Goal: Task Accomplishment & Management: Complete application form

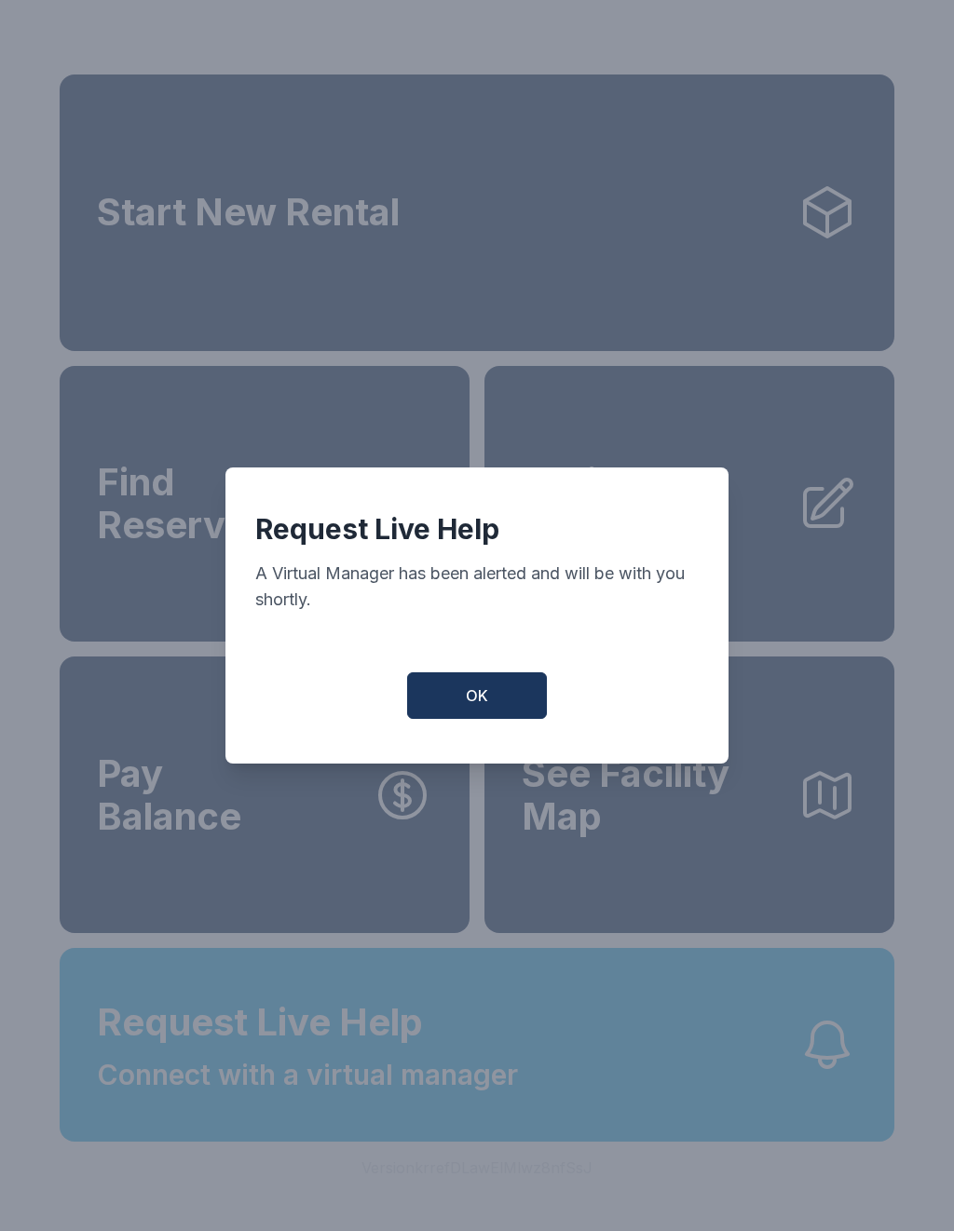
click at [493, 689] on button "OK" at bounding box center [477, 695] width 140 height 47
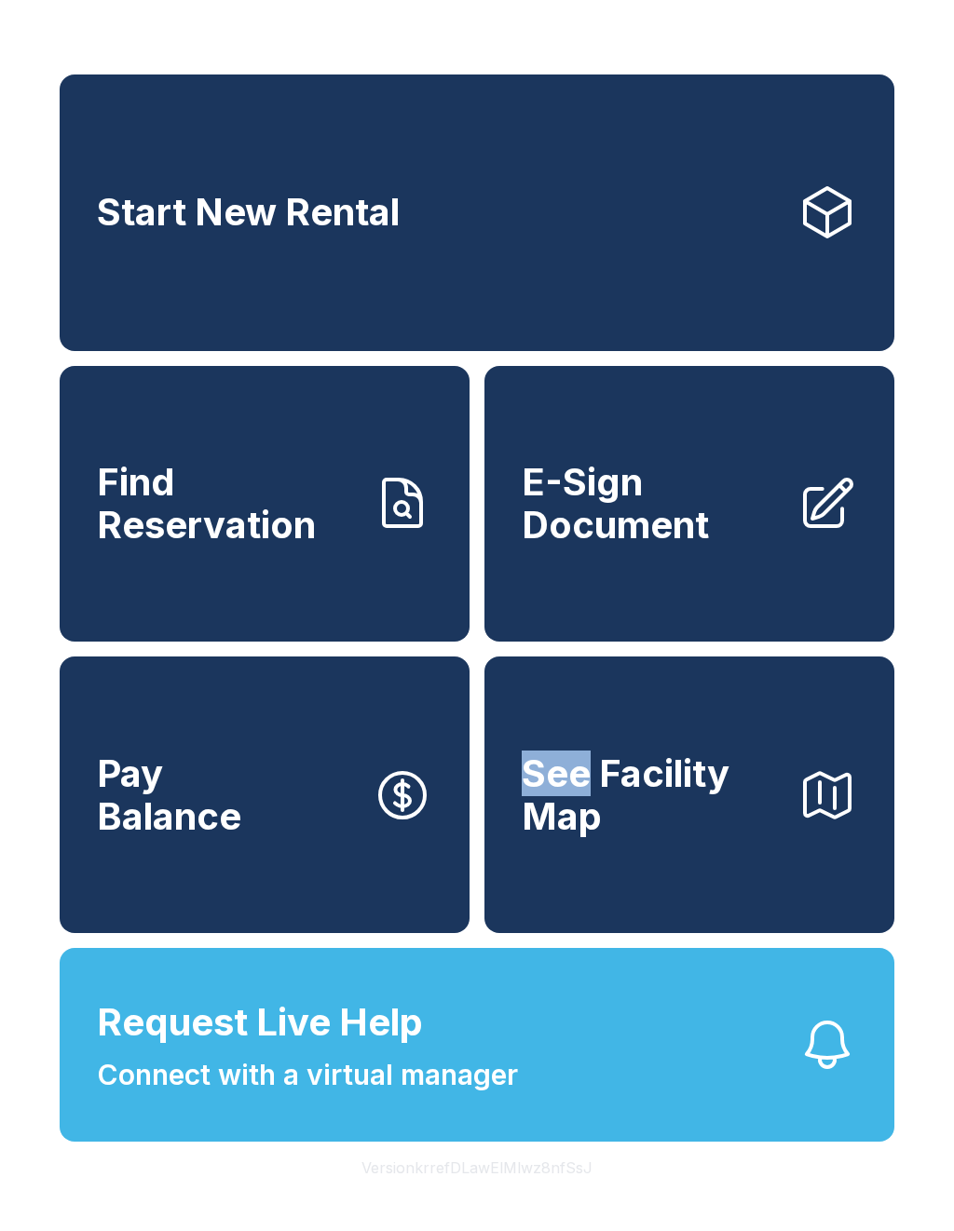
click at [649, 546] on span "E-Sign Document" at bounding box center [651, 503] width 261 height 85
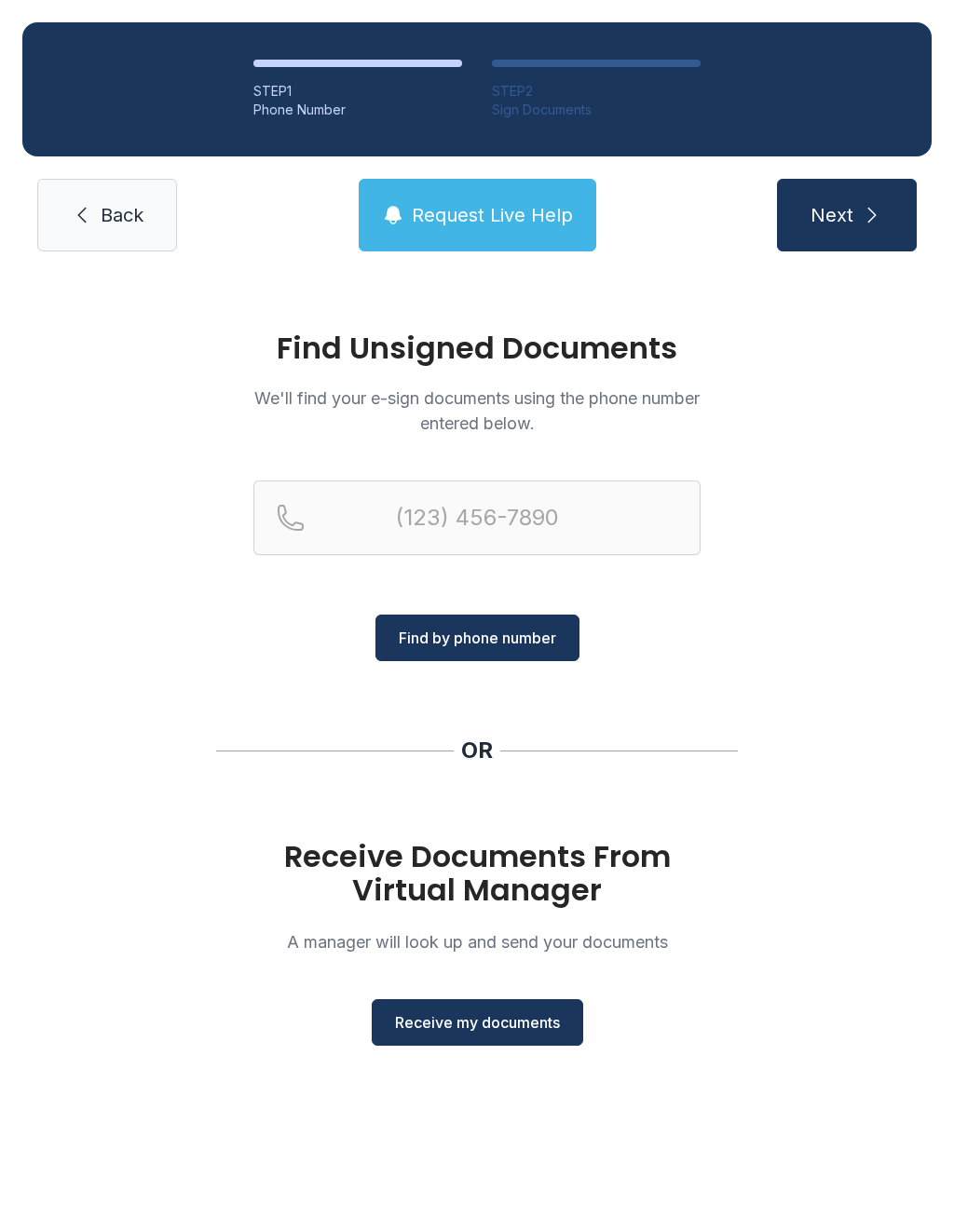
click at [433, 1034] on button "Receive my documents" at bounding box center [477, 1022] width 211 height 47
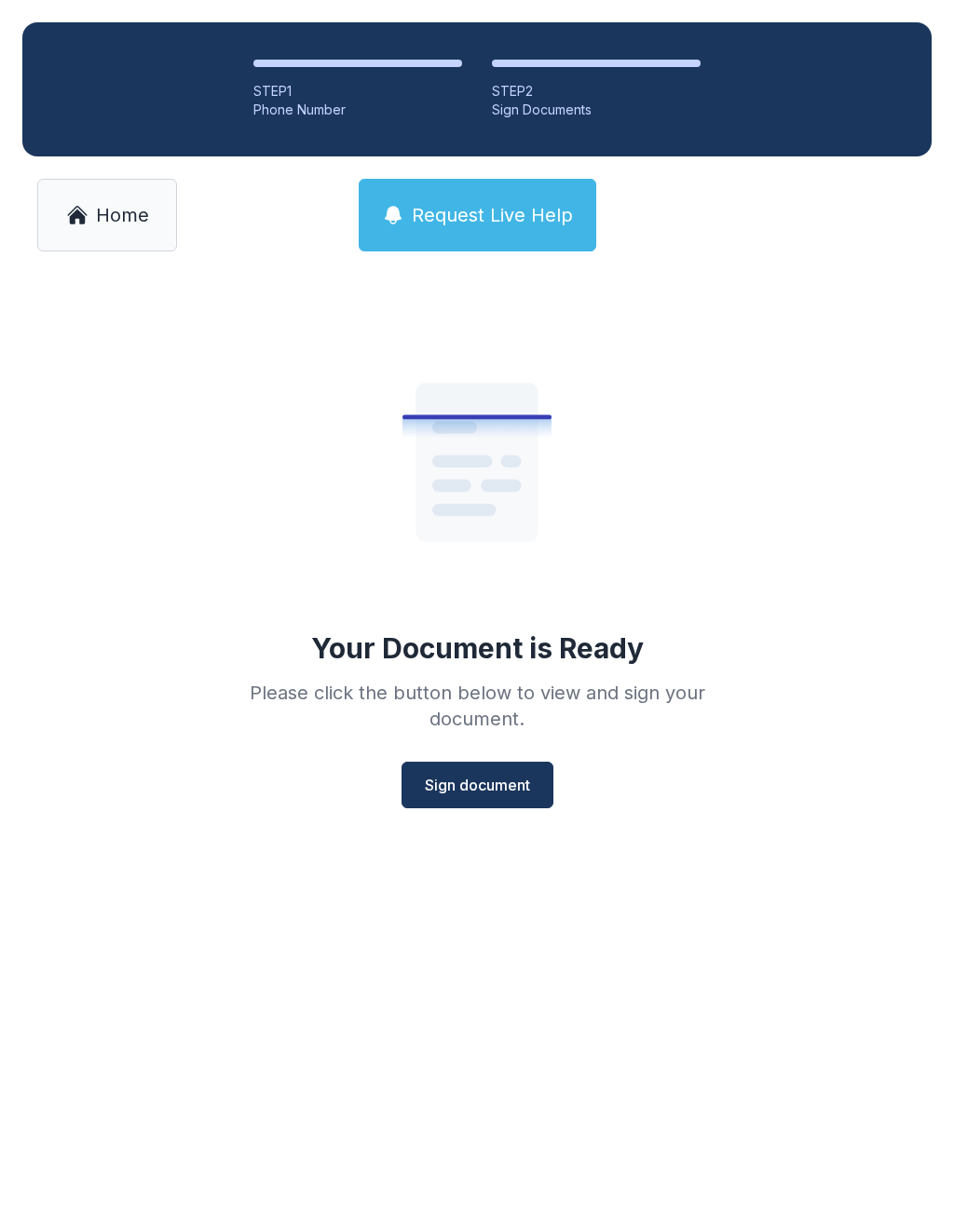
click at [463, 803] on button "Sign document" at bounding box center [477, 785] width 152 height 47
click at [526, 798] on button "Sign document" at bounding box center [477, 785] width 152 height 47
click at [97, 196] on link "Home" at bounding box center [107, 215] width 140 height 73
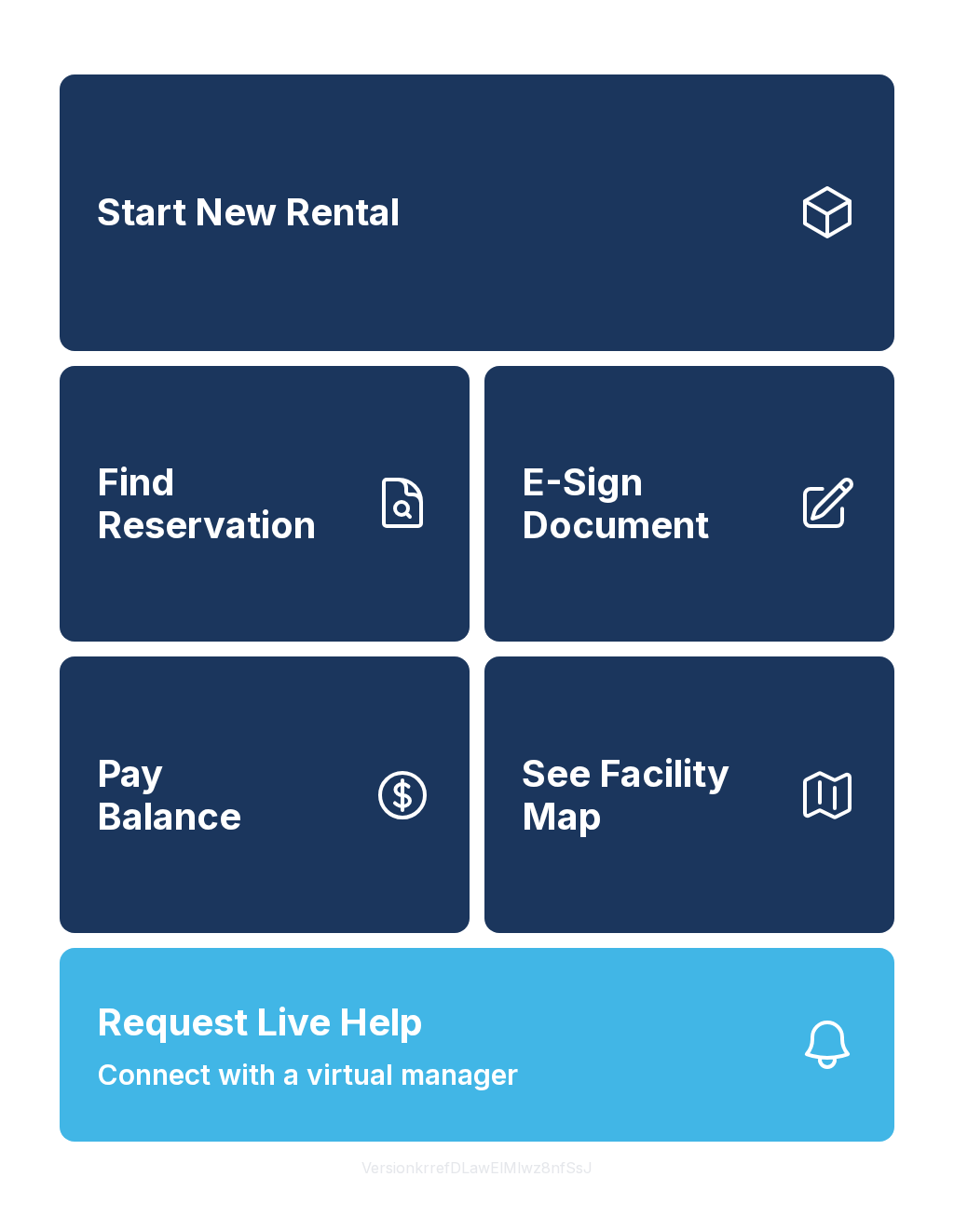
click at [713, 583] on link "E-Sign Document" at bounding box center [689, 504] width 410 height 277
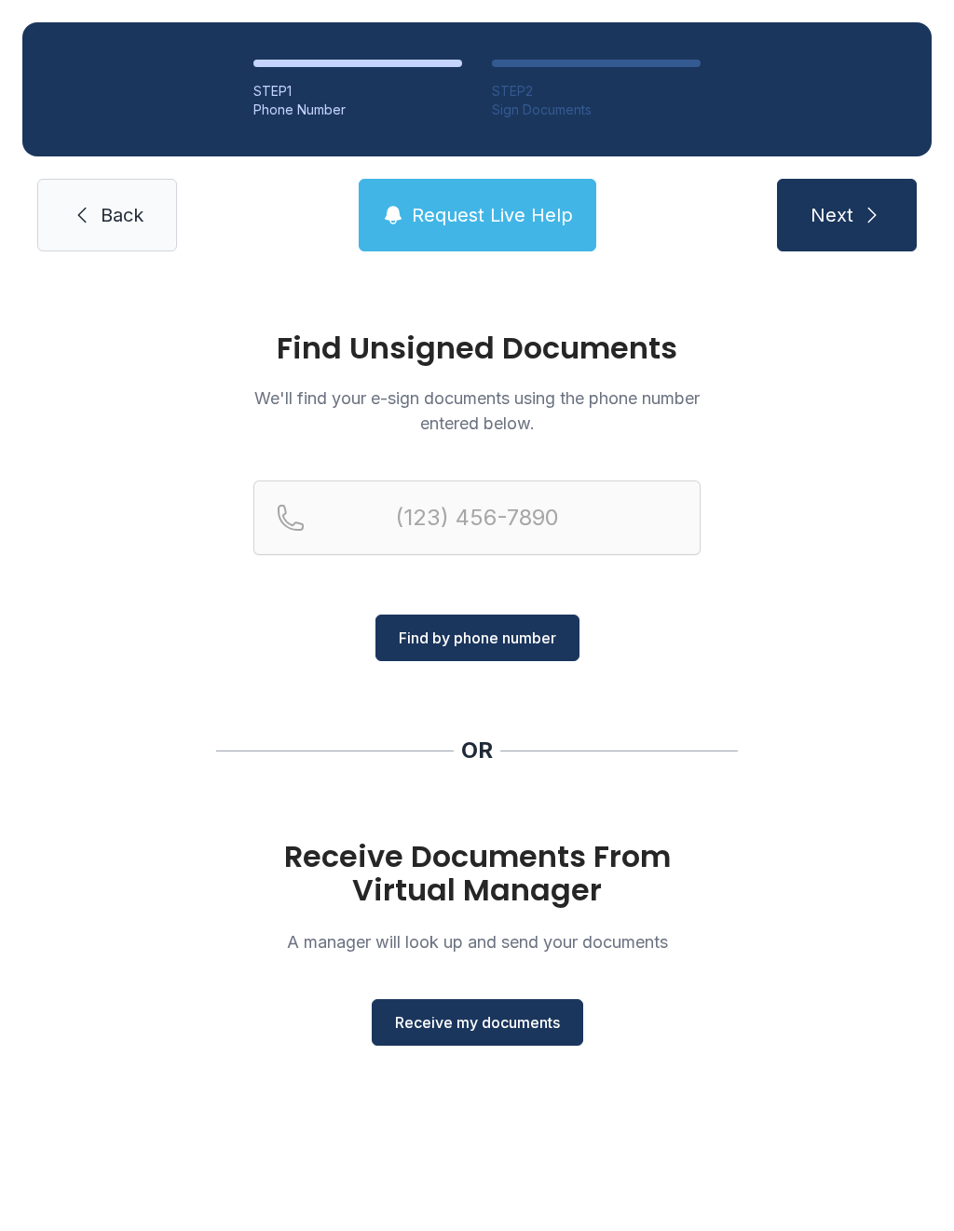
click at [507, 1023] on span "Receive my documents" at bounding box center [477, 1022] width 165 height 22
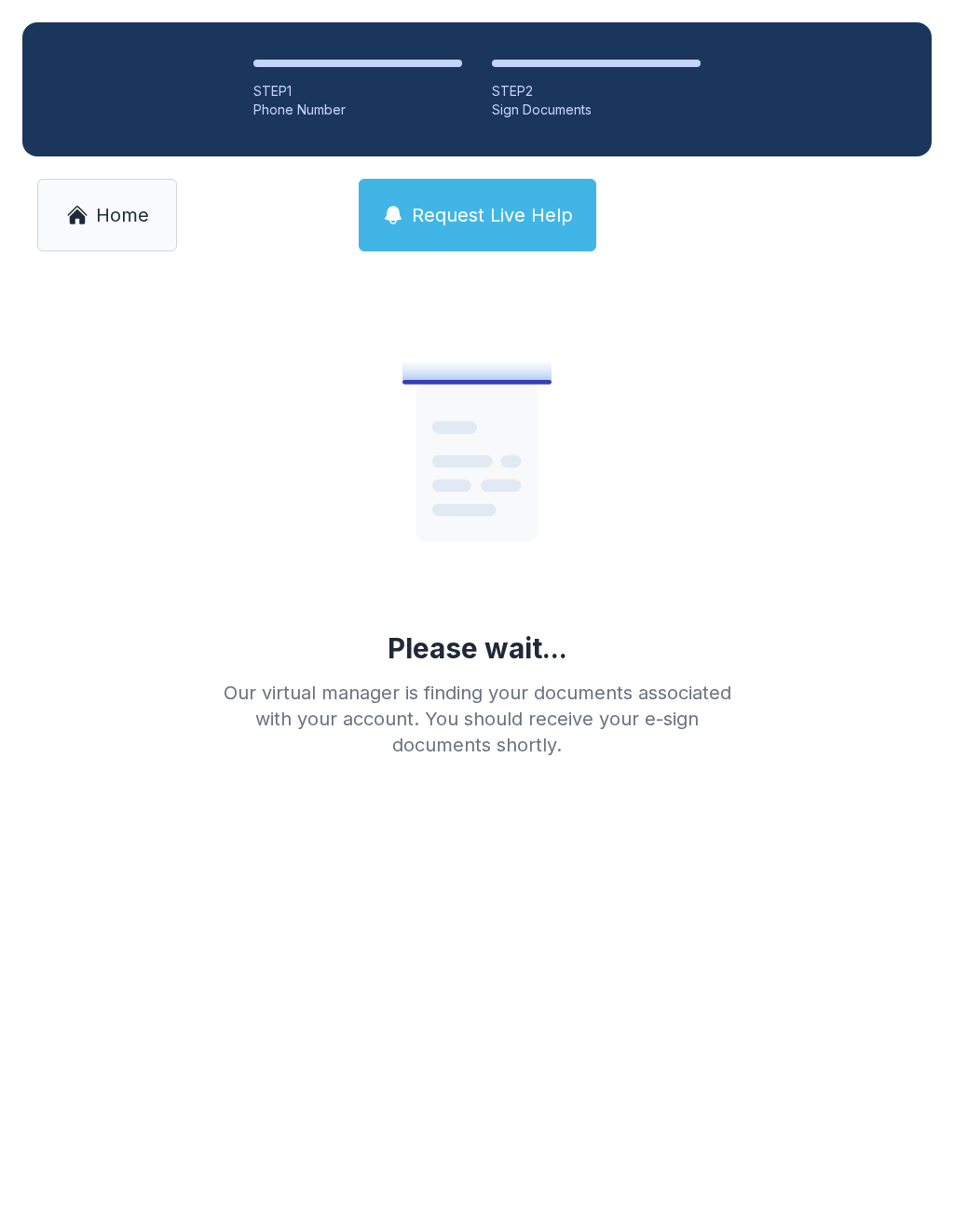
click at [146, 224] on span "Home" at bounding box center [122, 215] width 53 height 26
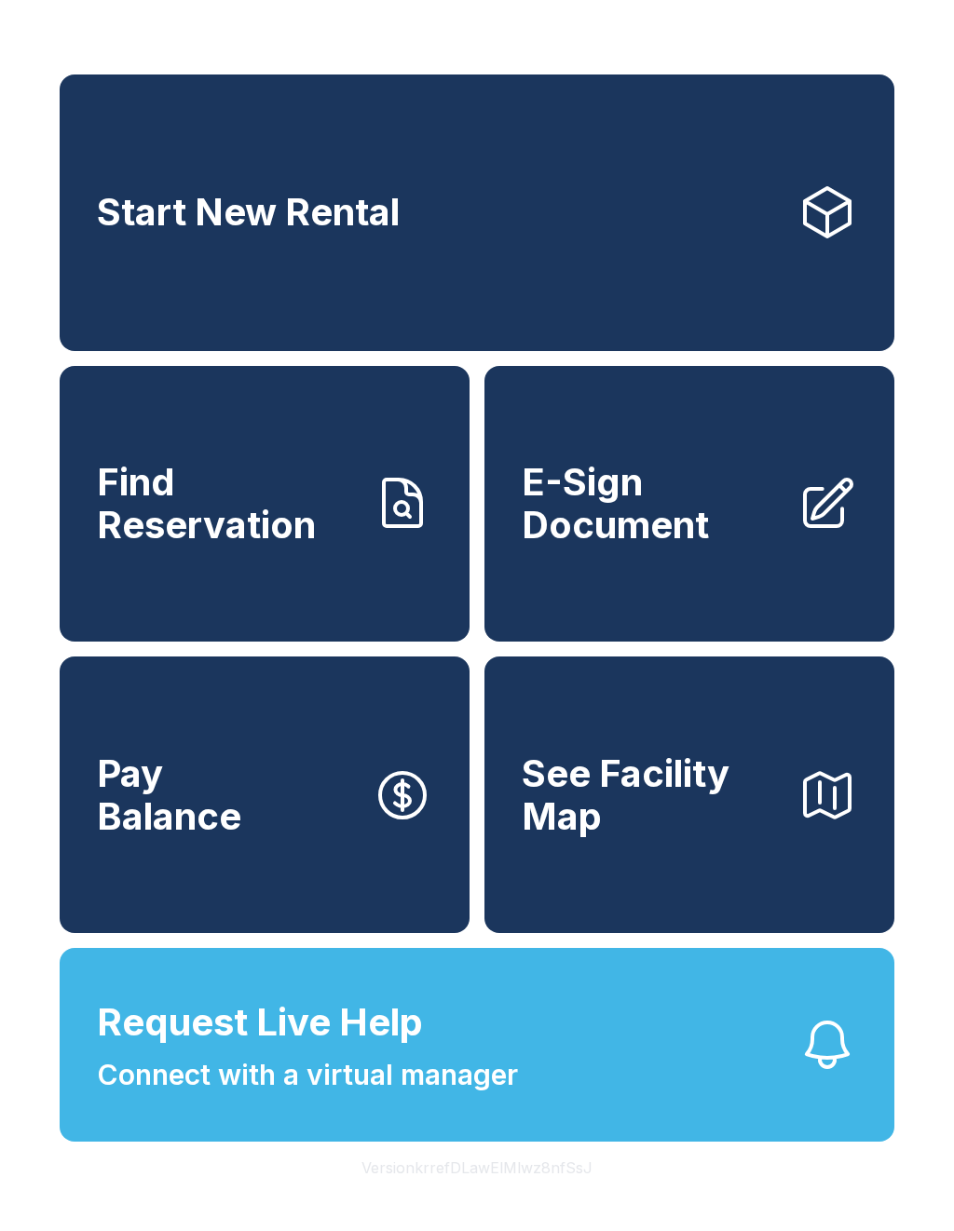
click at [635, 578] on link "E-Sign Document" at bounding box center [689, 504] width 410 height 277
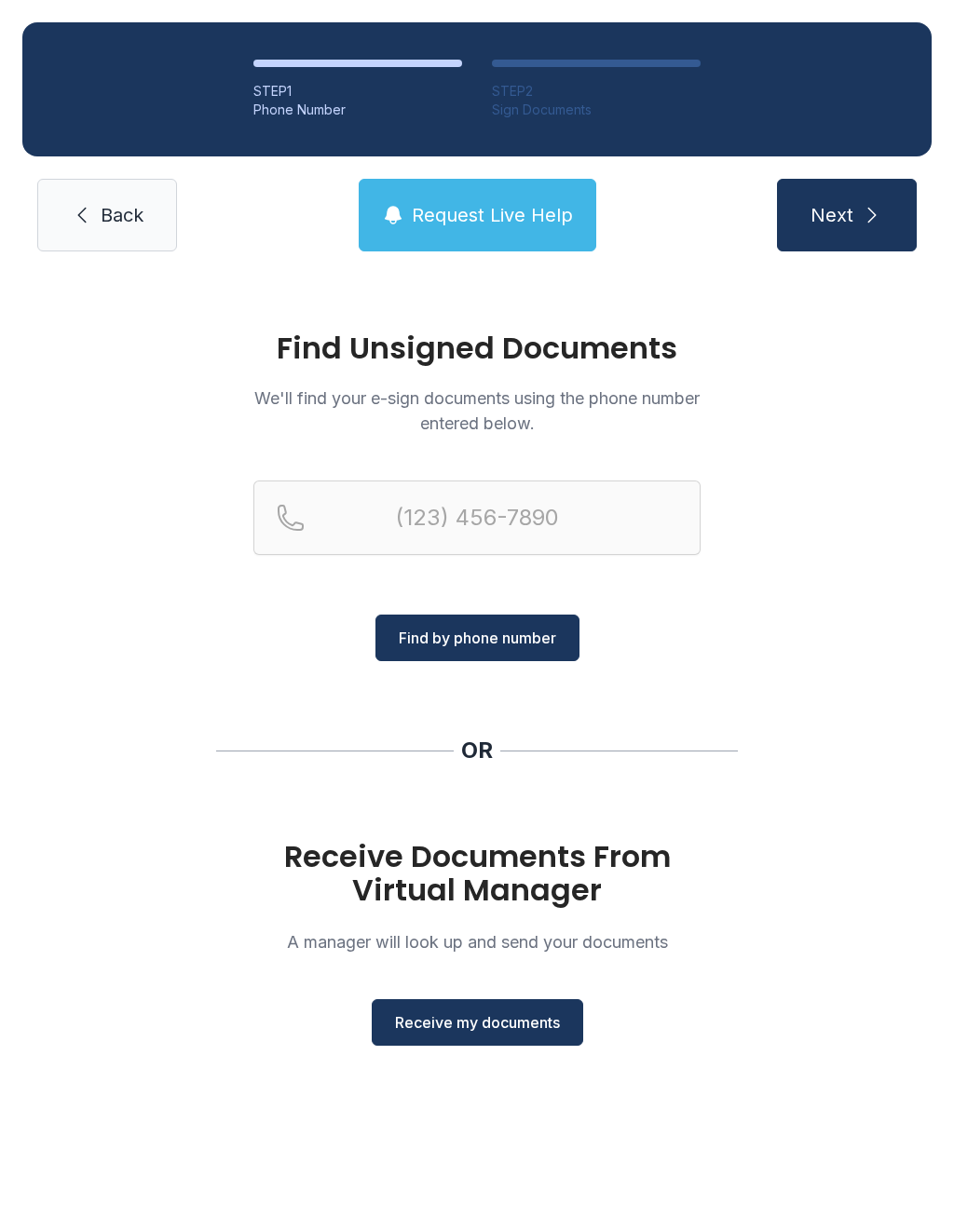
click at [527, 1042] on button "Receive my documents" at bounding box center [477, 1022] width 211 height 47
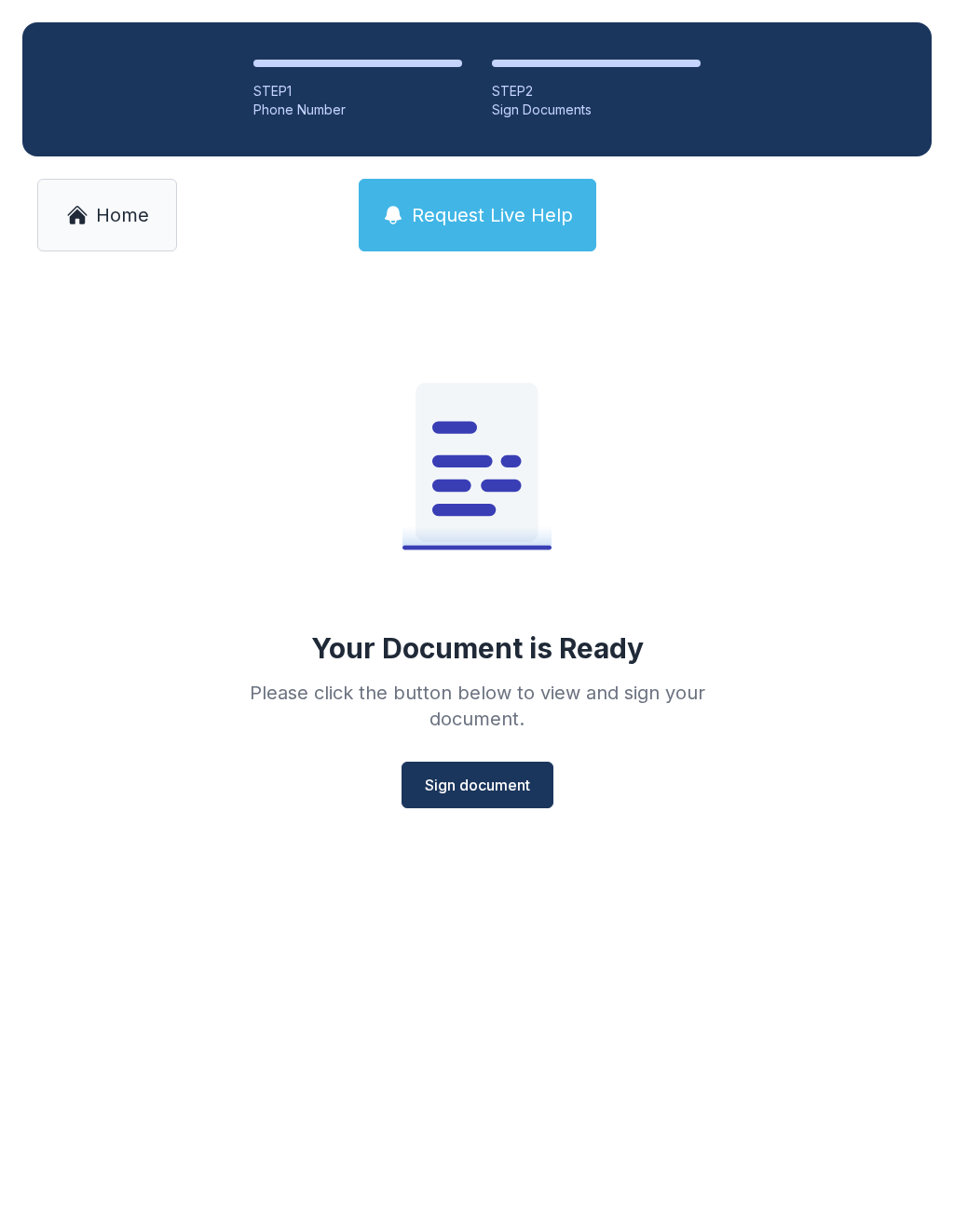
click at [477, 795] on span "Sign document" at bounding box center [477, 785] width 105 height 22
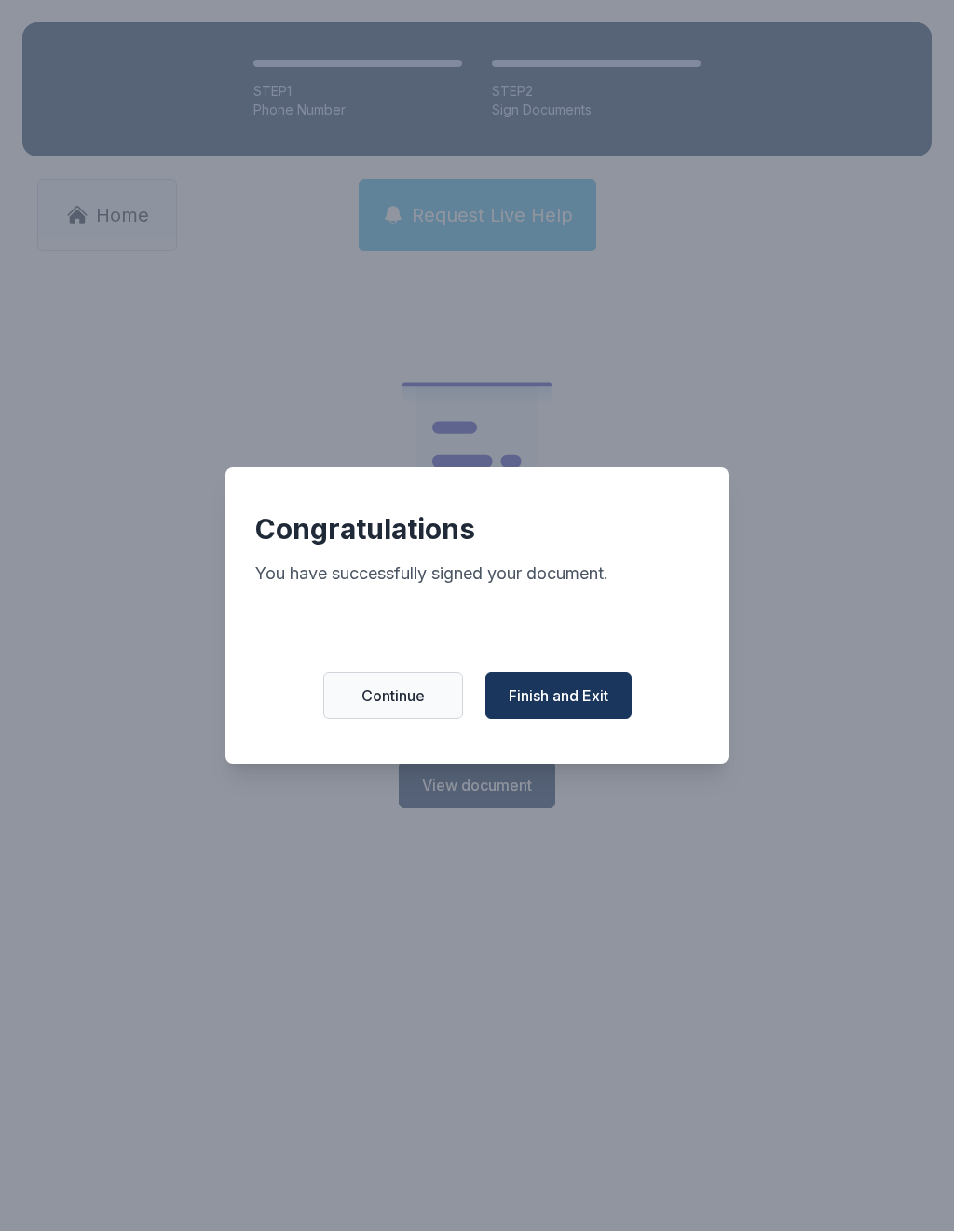
click at [539, 705] on span "Finish and Exit" at bounding box center [558, 695] width 100 height 22
